Goal: Task Accomplishment & Management: Use online tool/utility

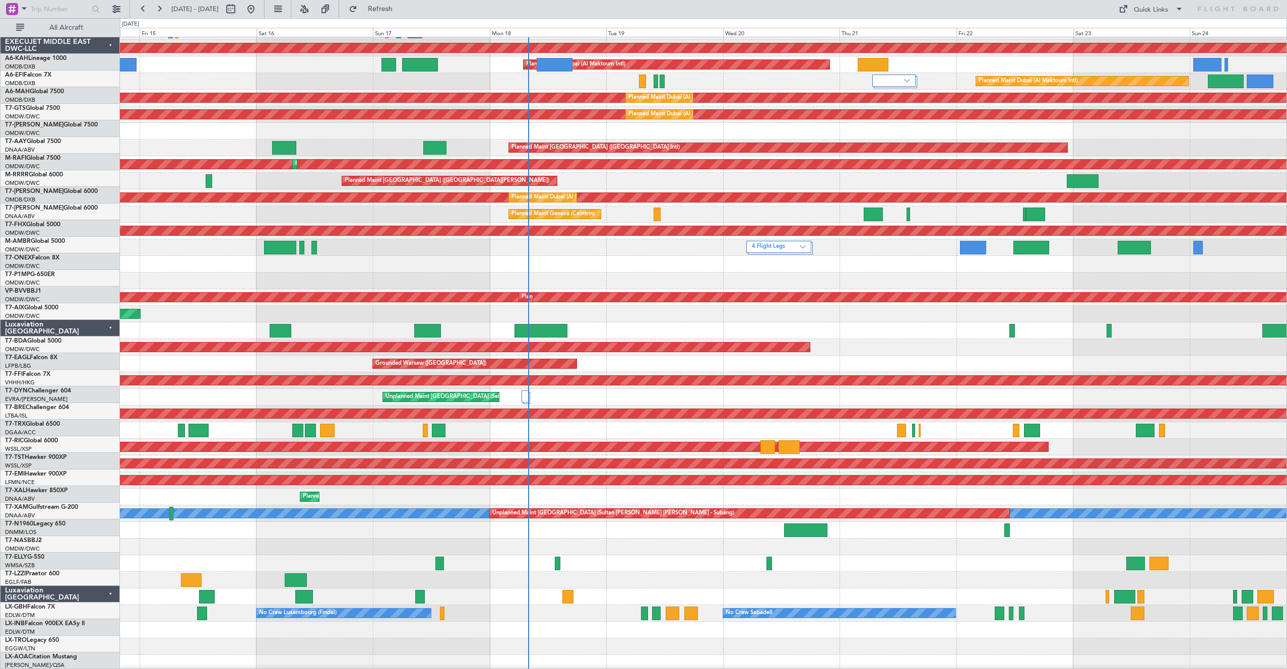
scroll to position [47, 0]
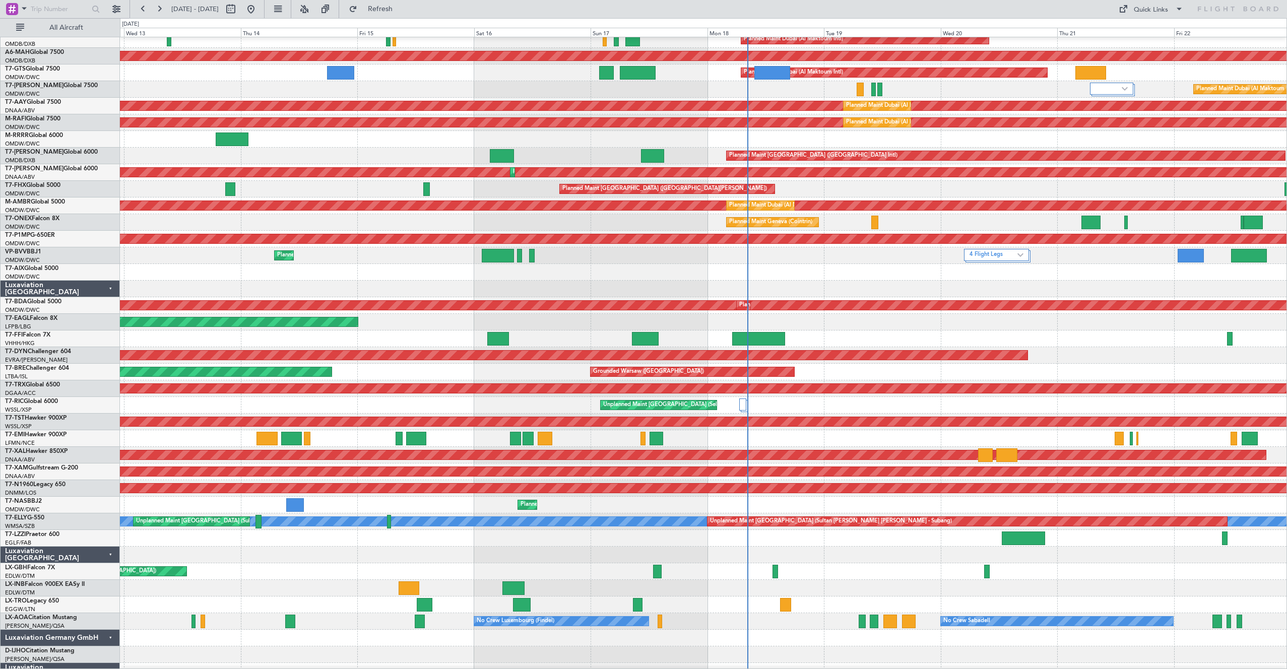
click at [877, 544] on div at bounding box center [703, 538] width 1167 height 17
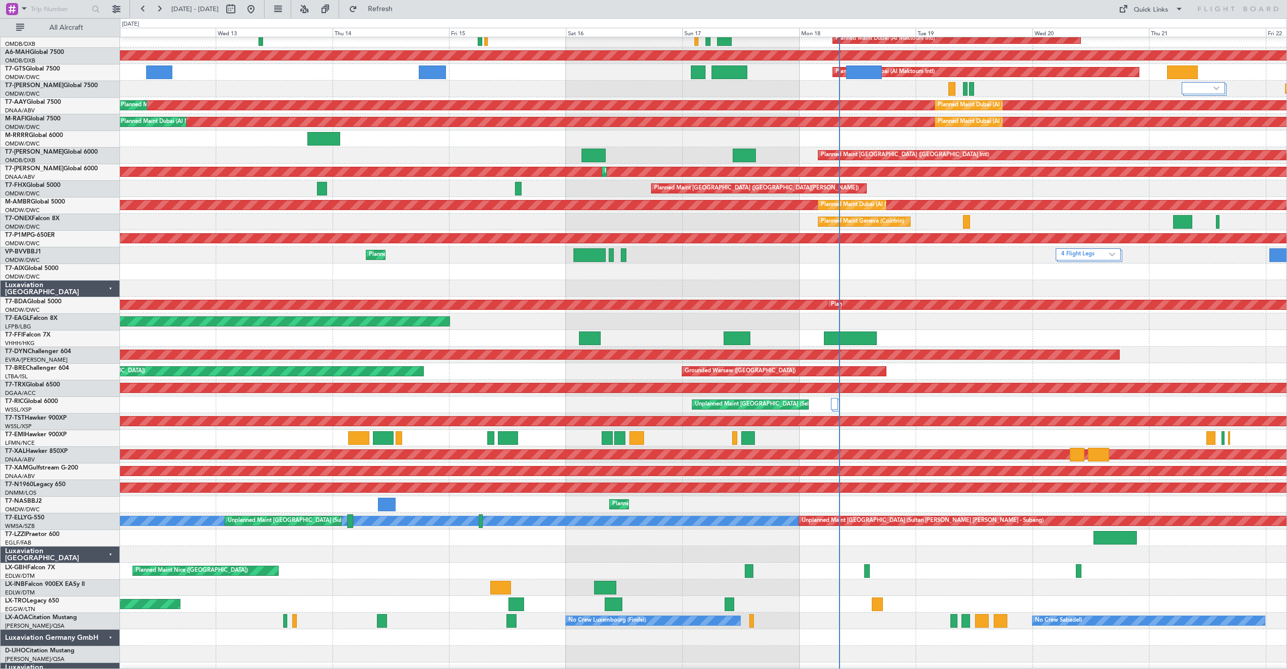
scroll to position [40, 0]
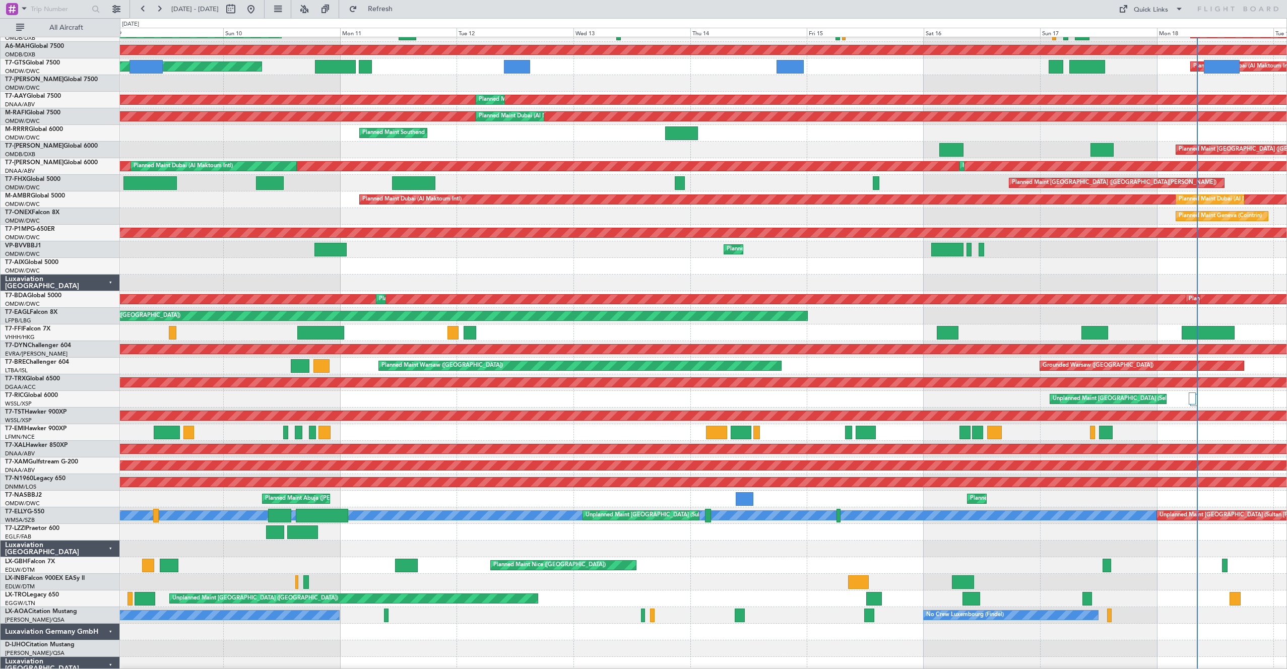
click at [741, 538] on div at bounding box center [703, 532] width 1167 height 17
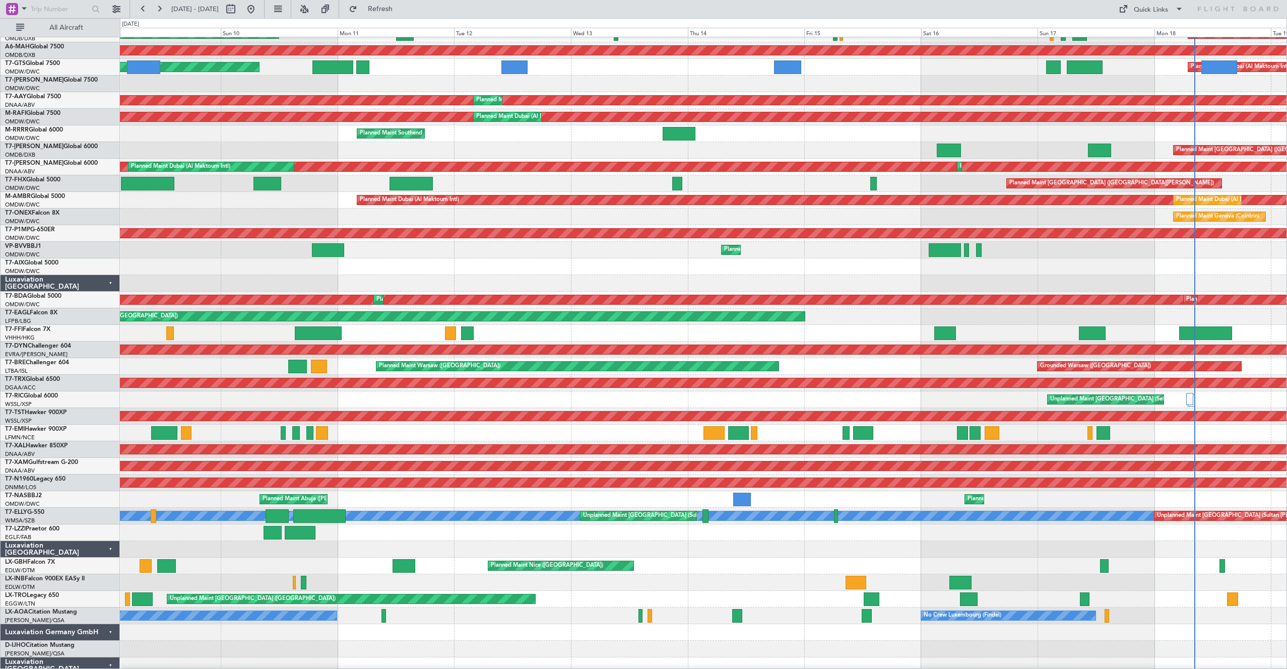
scroll to position [43, 0]
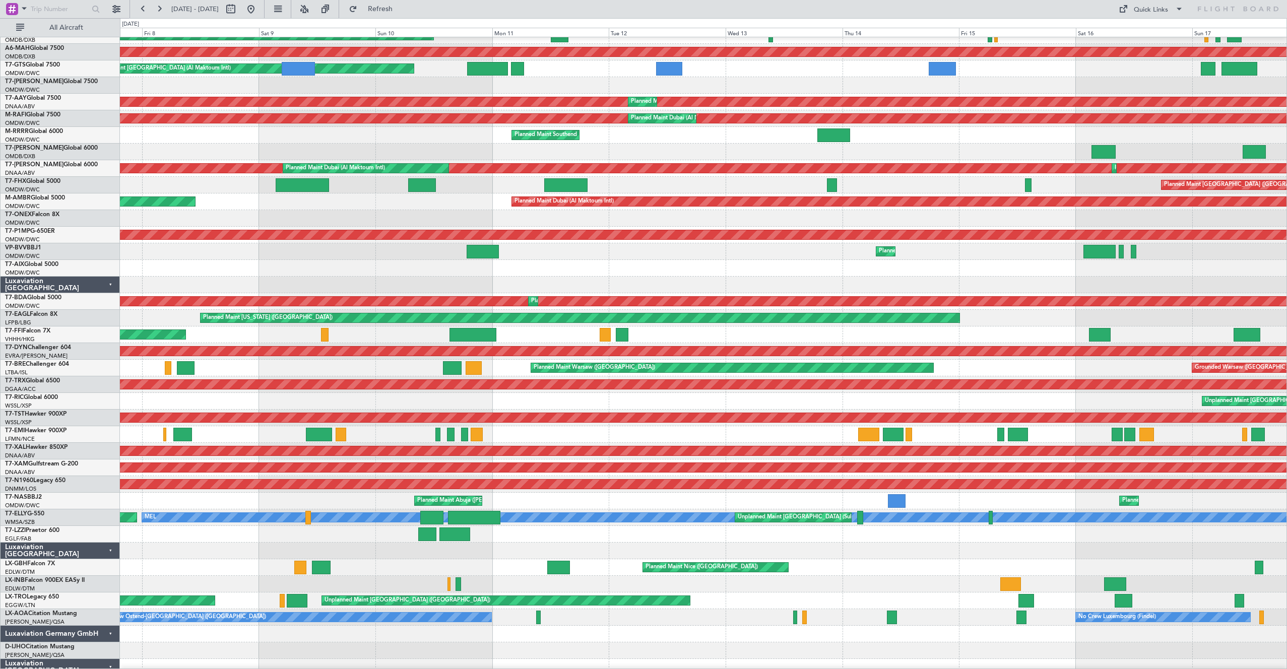
click at [541, 540] on div at bounding box center [703, 534] width 1167 height 17
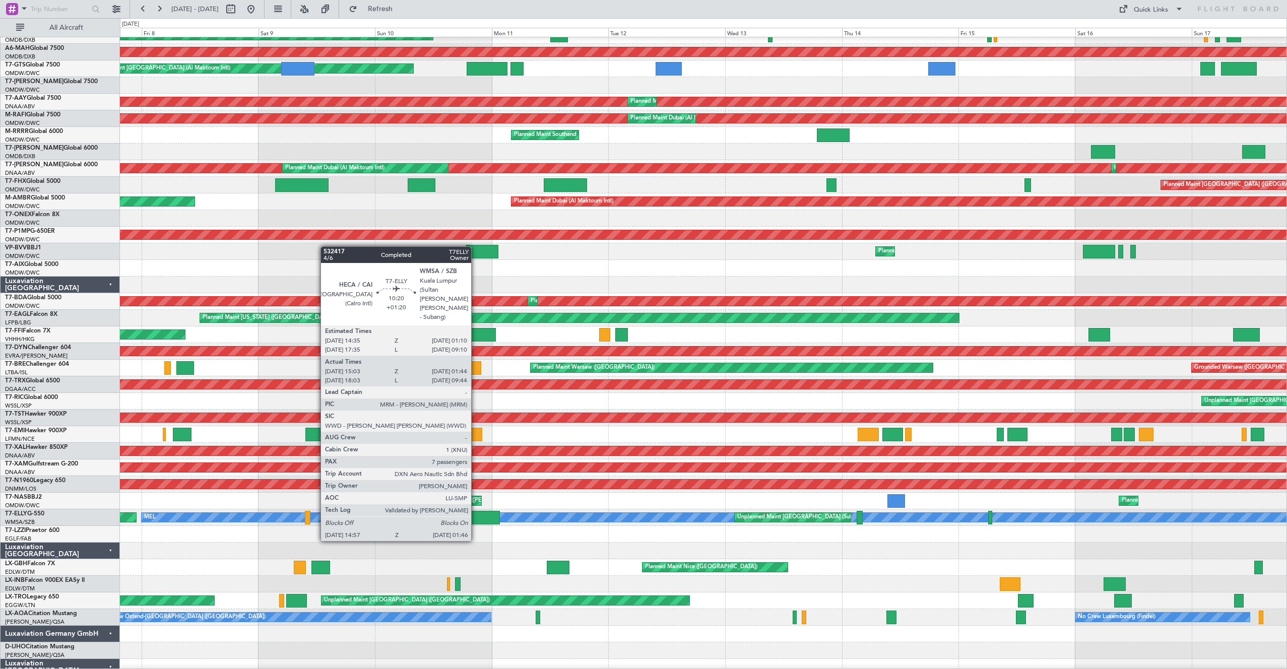
click at [476, 523] on div at bounding box center [473, 518] width 53 height 14
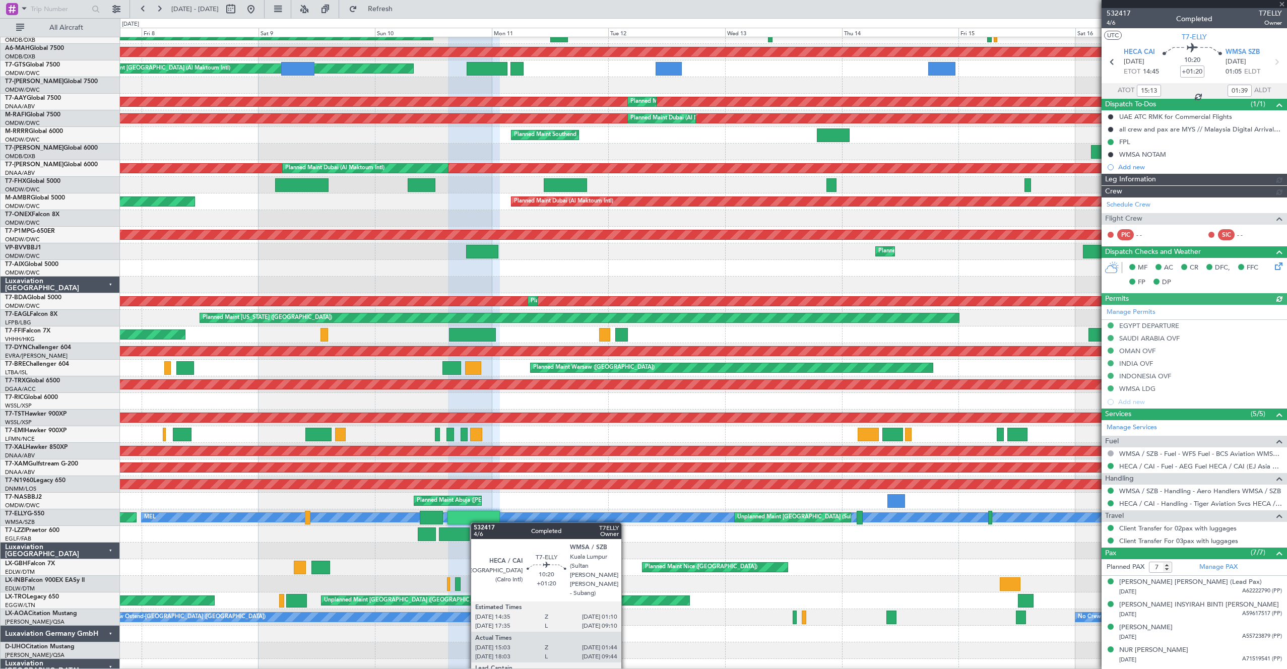
type input "[PERSON_NAME] (KYA)"
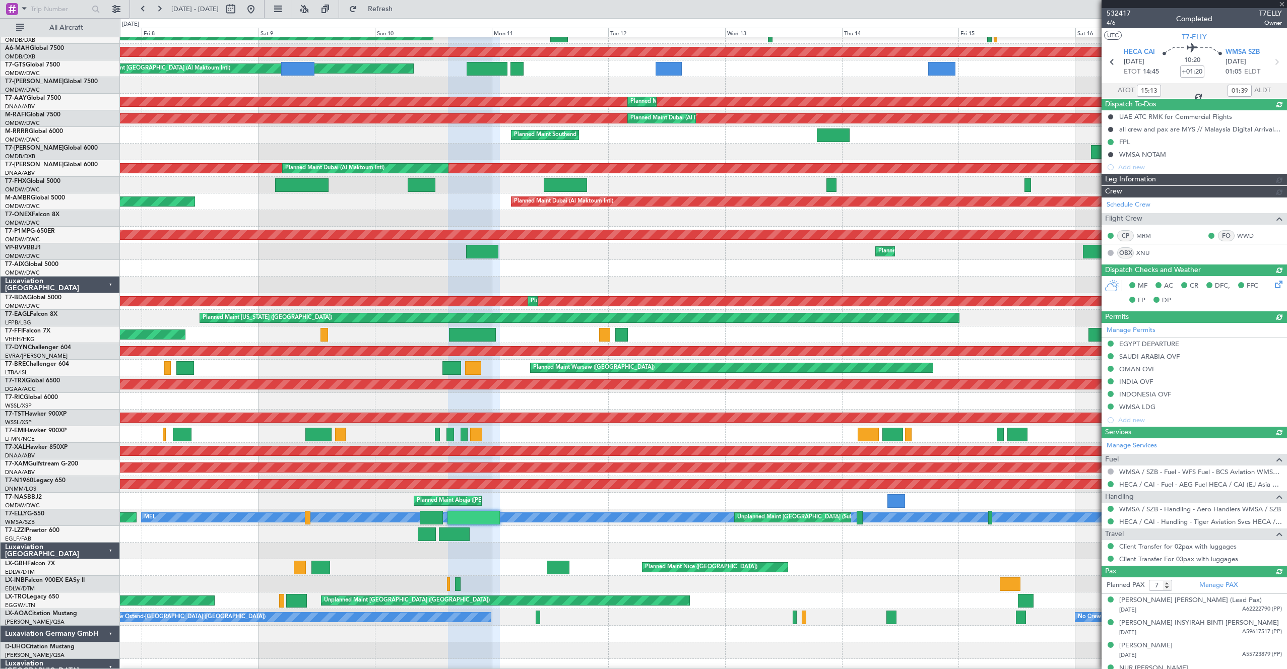
type input "[PERSON_NAME] (KYA)"
